Goal: Information Seeking & Learning: Learn about a topic

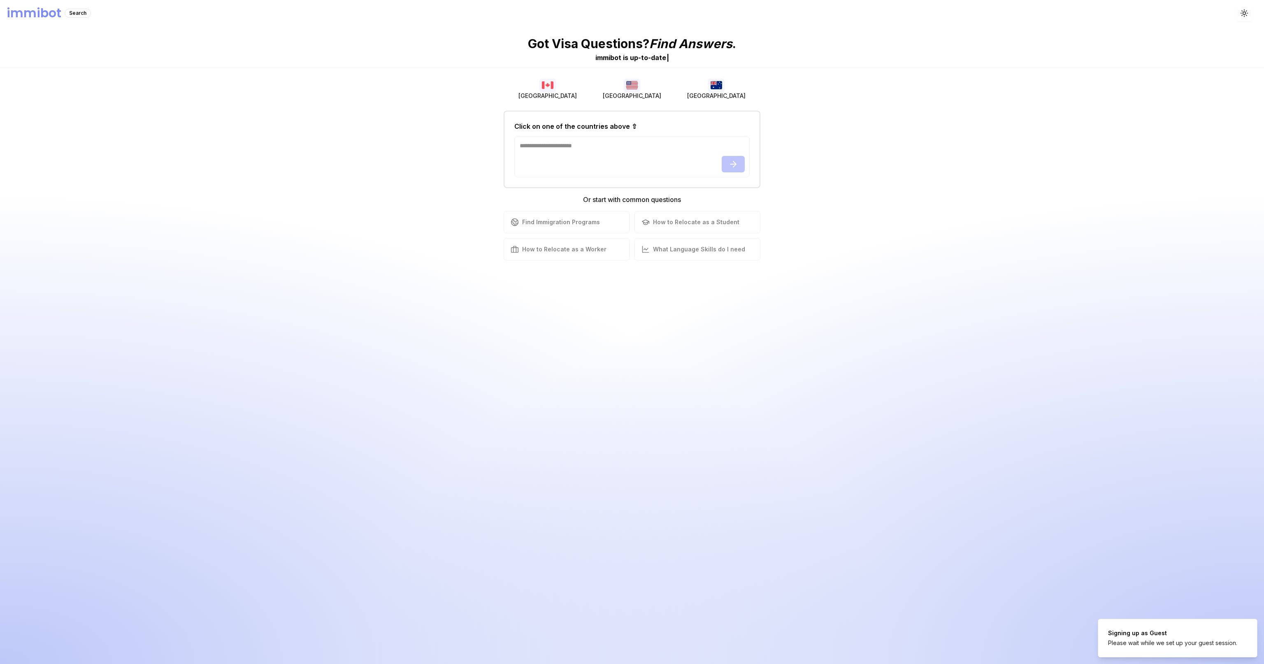
click at [637, 91] on img "button" at bounding box center [632, 85] width 16 height 13
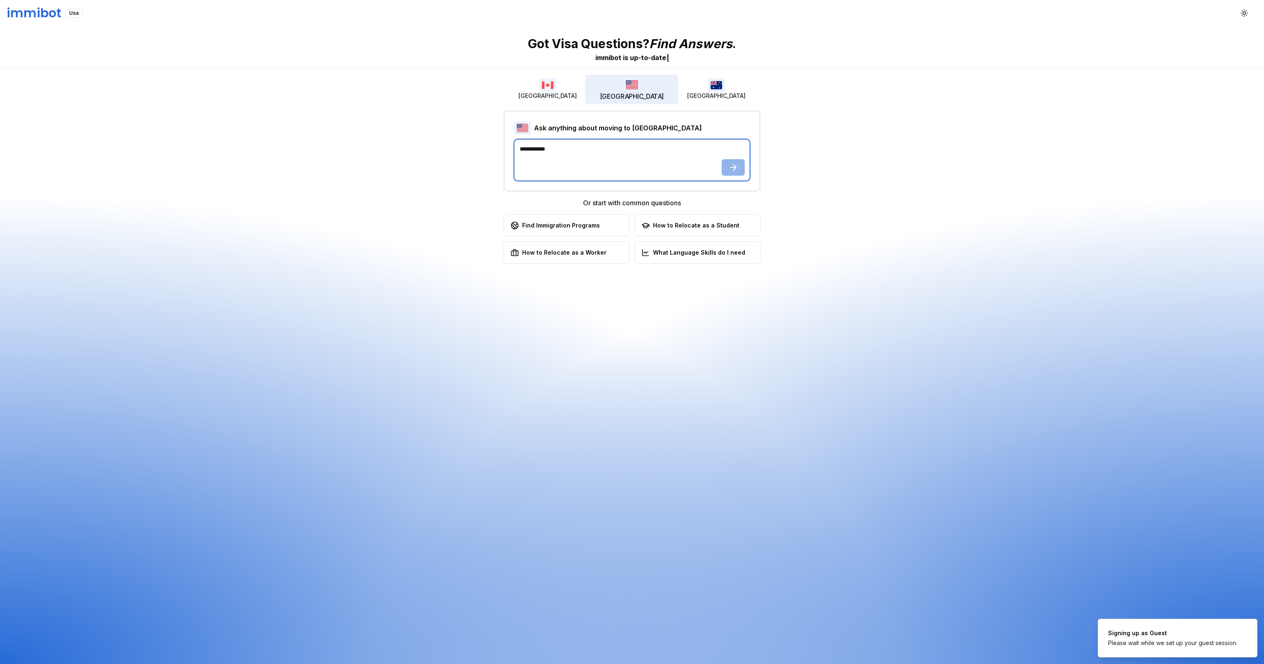
click at [623, 169] on textarea at bounding box center [631, 159] width 235 height 41
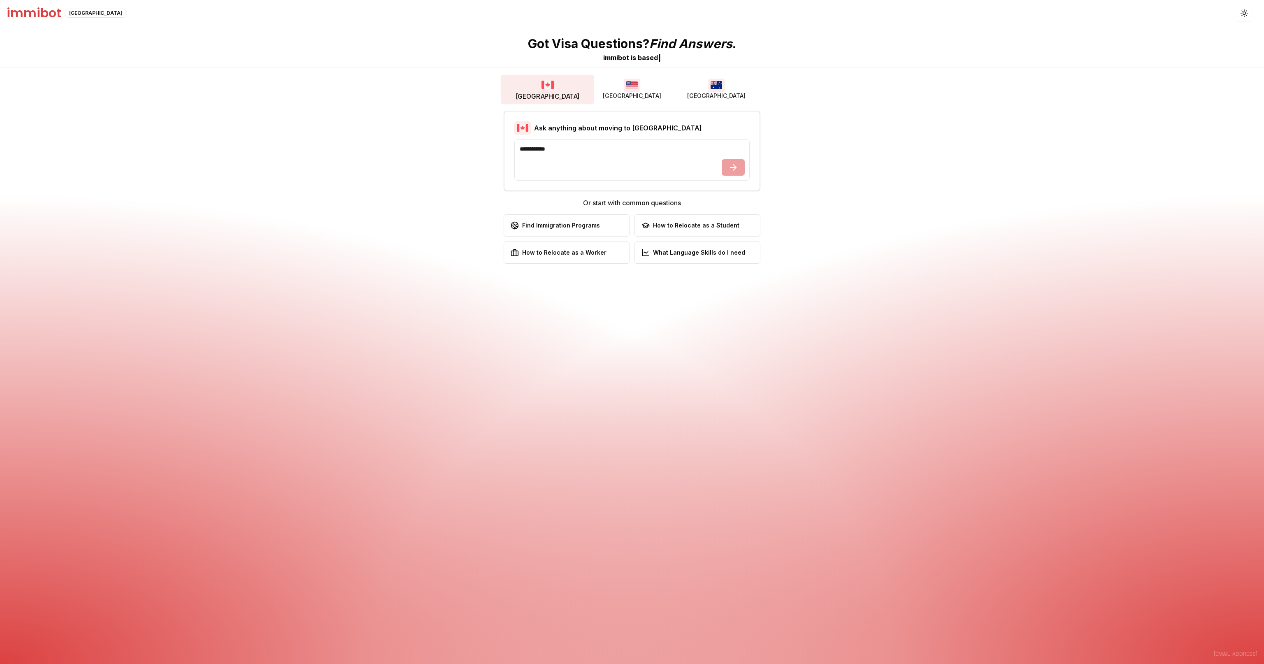
click at [550, 86] on img "button" at bounding box center [547, 84] width 18 height 14
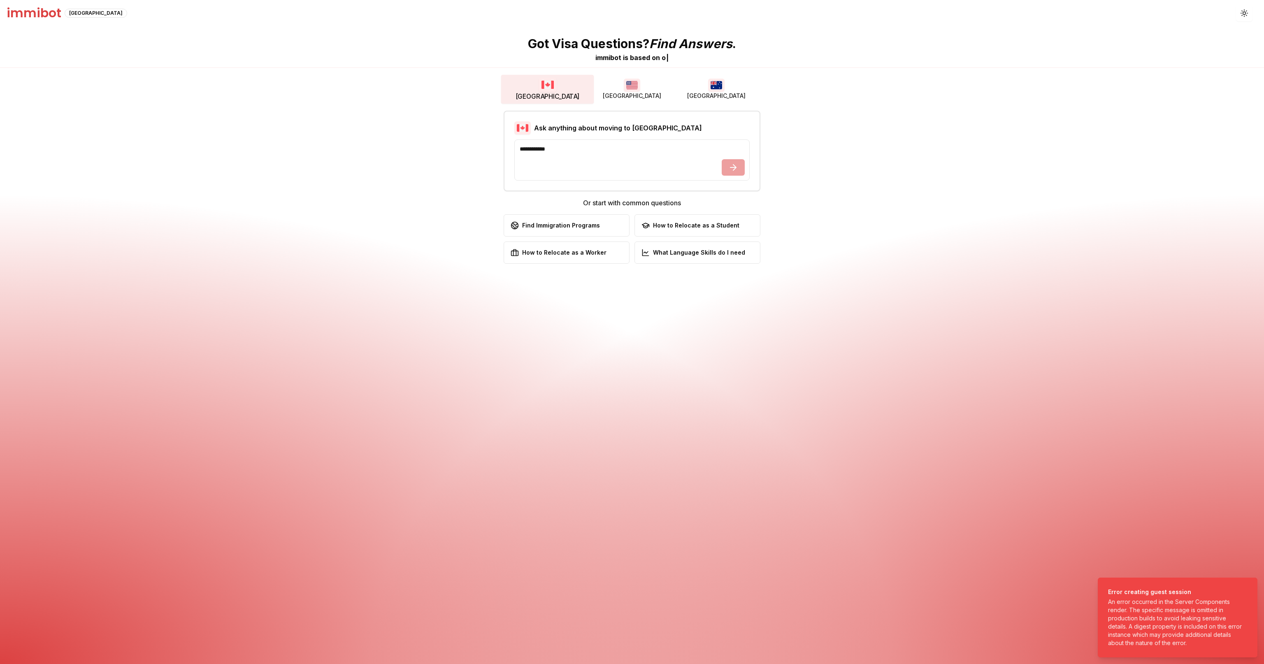
click at [620, 95] on button "[GEOGRAPHIC_DATA]" at bounding box center [631, 89] width 84 height 26
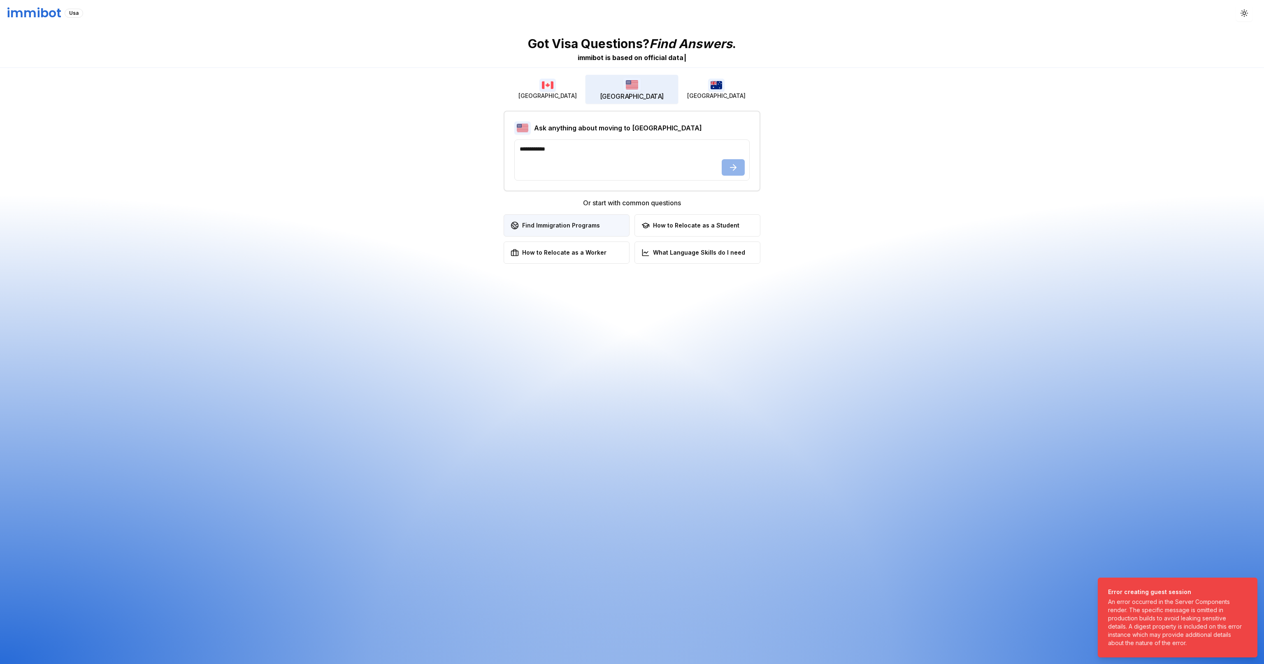
click at [560, 223] on div "Find Immigration Programs" at bounding box center [554, 225] width 89 height 8
click at [595, 225] on div "Find Immigration Programs" at bounding box center [554, 225] width 89 height 8
click at [670, 231] on button "How to Relocate as a Student Learn about student visa options" at bounding box center [697, 225] width 126 height 22
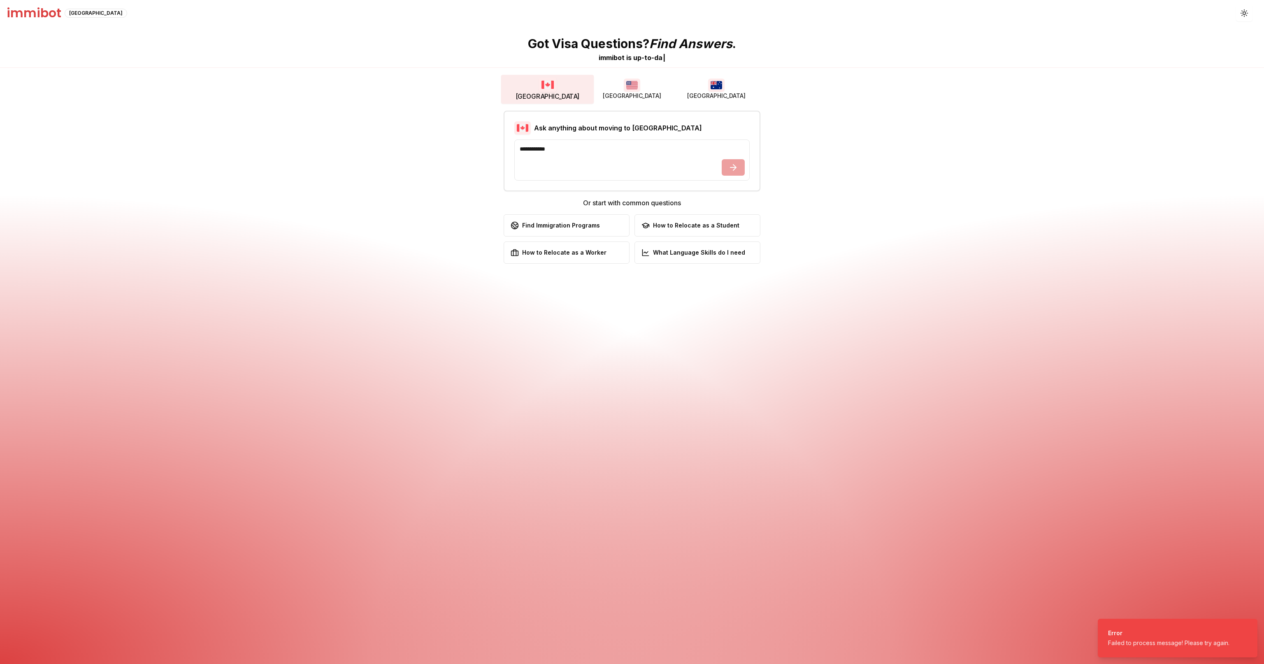
click at [539, 89] on button "[GEOGRAPHIC_DATA]" at bounding box center [547, 89] width 93 height 29
click at [578, 262] on button "How to Relocate as a Worker Discover work permit opportunities" at bounding box center [566, 252] width 126 height 22
click at [578, 261] on button "How to Relocate as a Worker Discover work permit opportunities" at bounding box center [566, 252] width 126 height 22
click at [1240, 15] on icon "button" at bounding box center [1244, 13] width 8 height 8
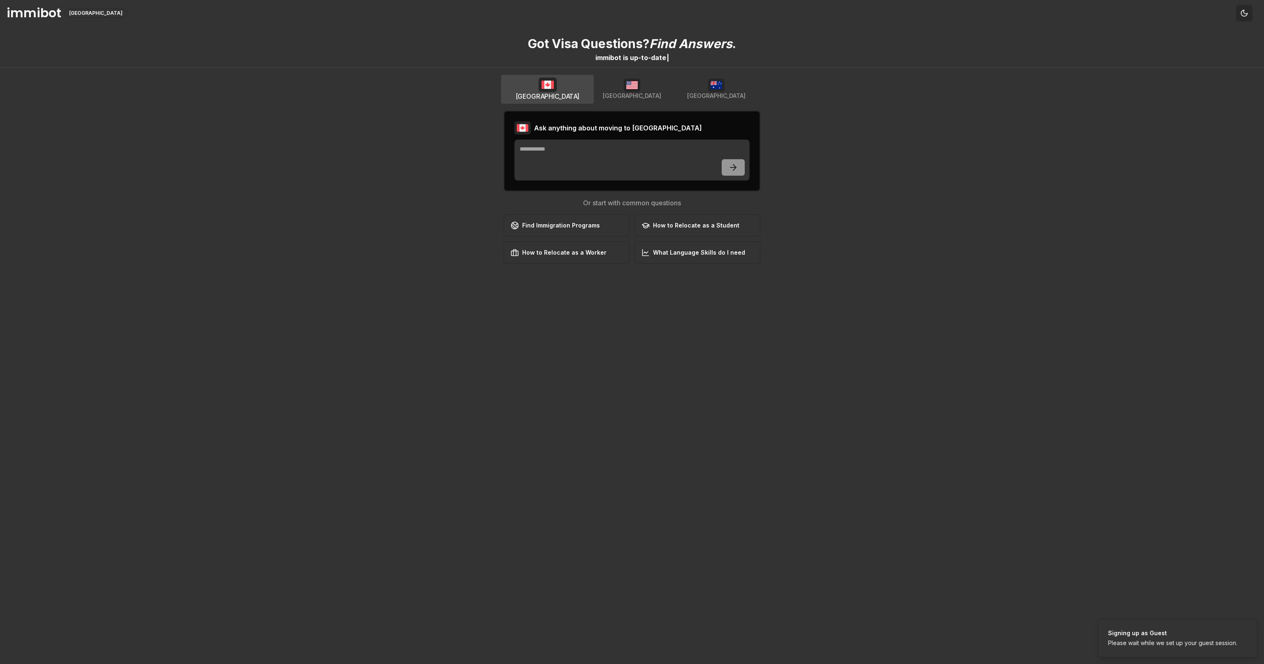
click at [1243, 16] on icon "button" at bounding box center [1244, 13] width 6 height 6
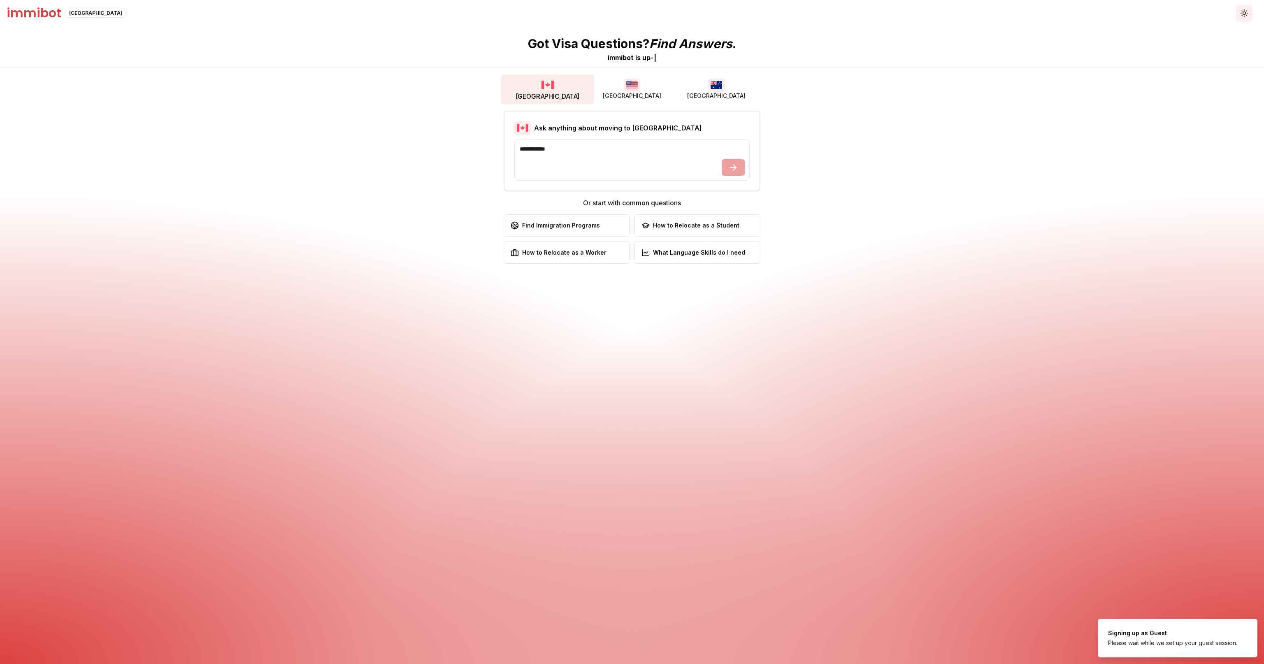
click at [1243, 16] on icon "button" at bounding box center [1244, 13] width 8 height 8
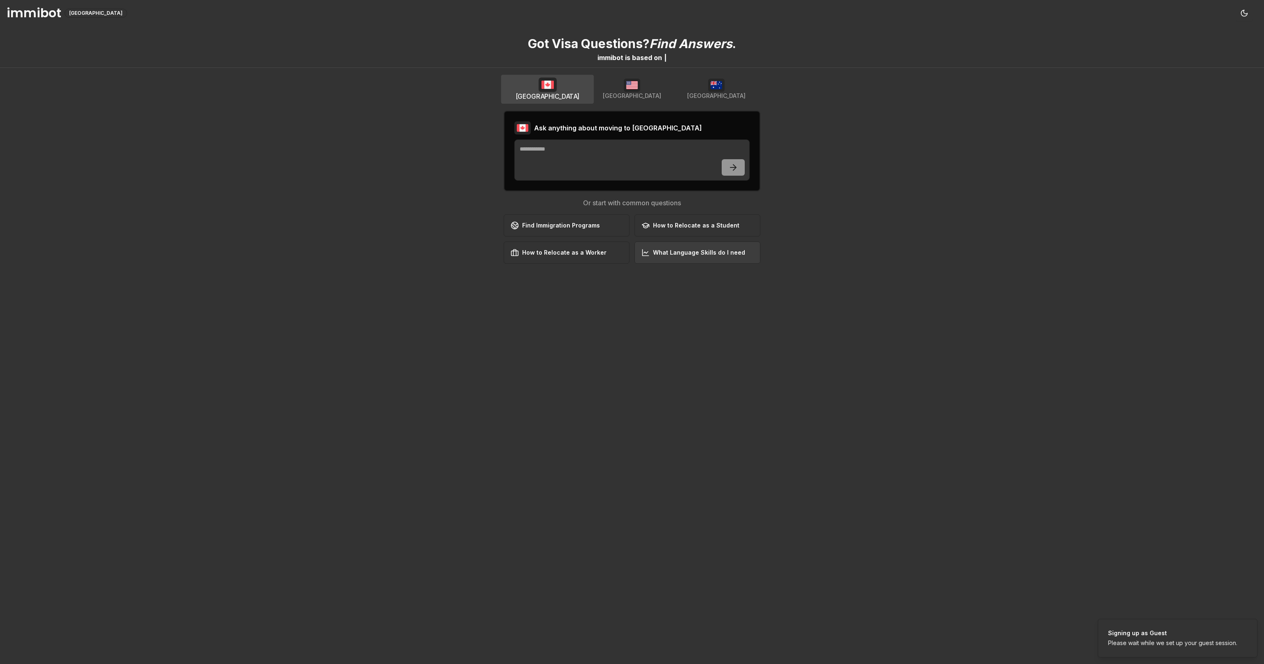
click at [738, 253] on div "What Language Skills do I need" at bounding box center [693, 252] width 104 height 8
